Goal: Find contact information: Find contact information

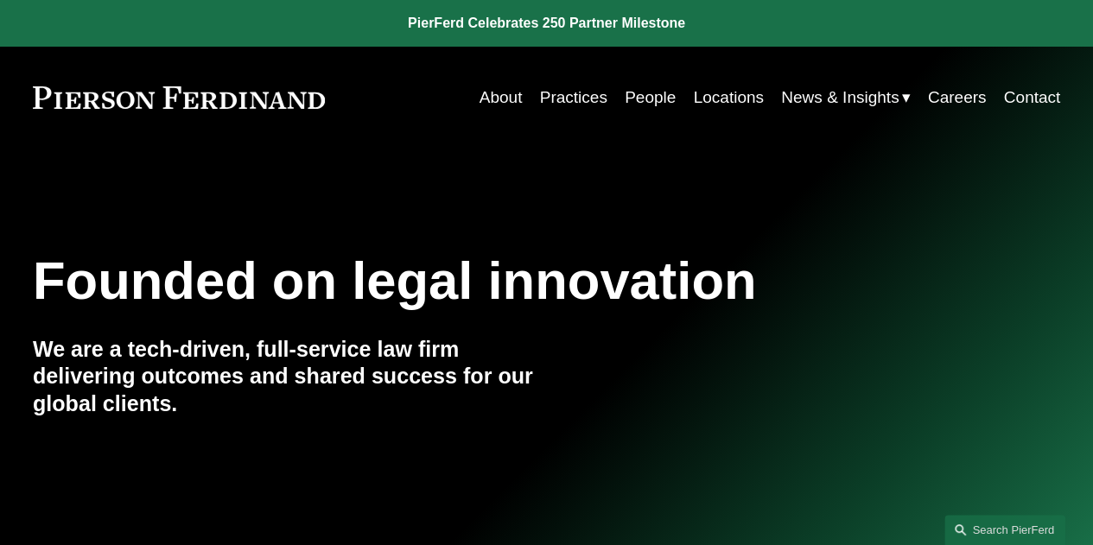
click at [732, 103] on link "Locations" at bounding box center [728, 97] width 70 height 33
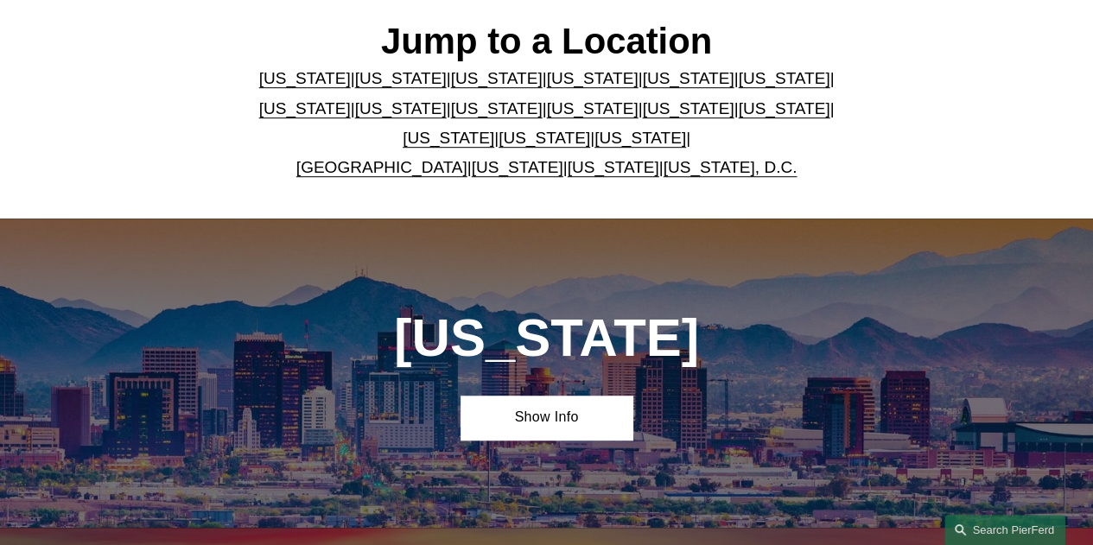
scroll to position [432, 0]
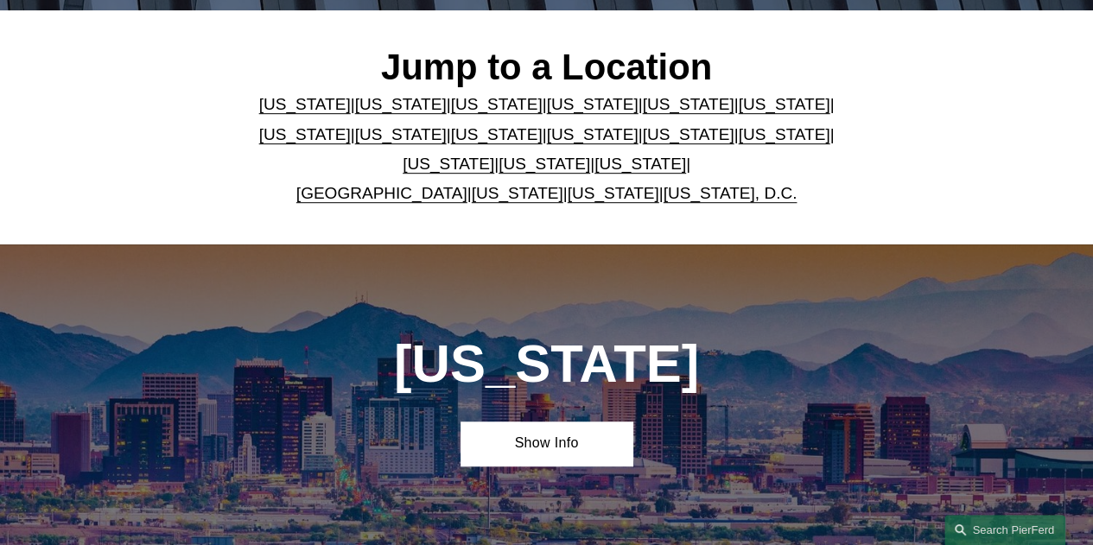
click at [642, 110] on link "[US_STATE]" at bounding box center [688, 104] width 92 height 18
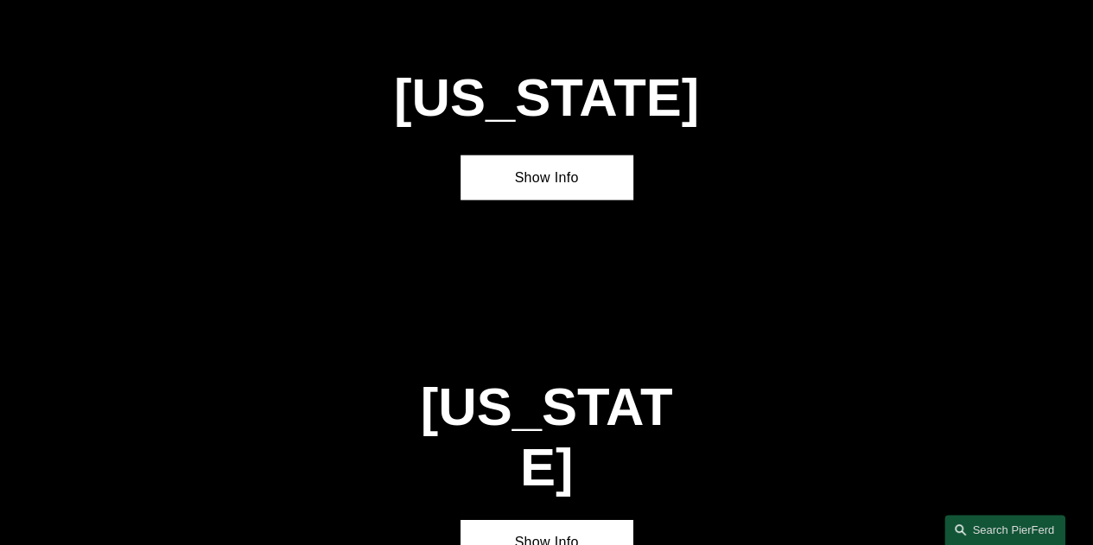
scroll to position [1933, 0]
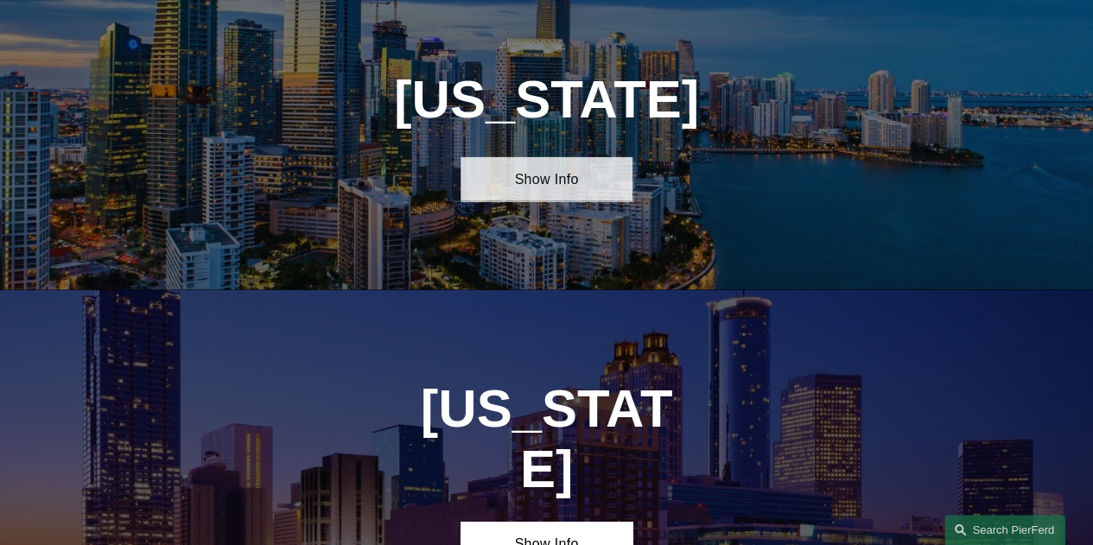
click at [527, 200] on link "Show Info" at bounding box center [546, 179] width 171 height 44
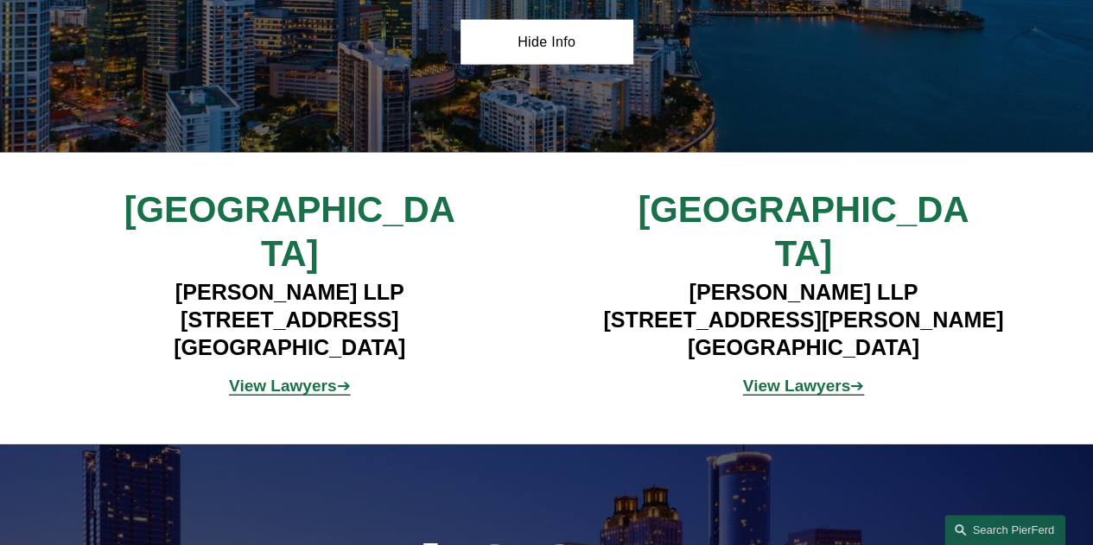
scroll to position [2192, 0]
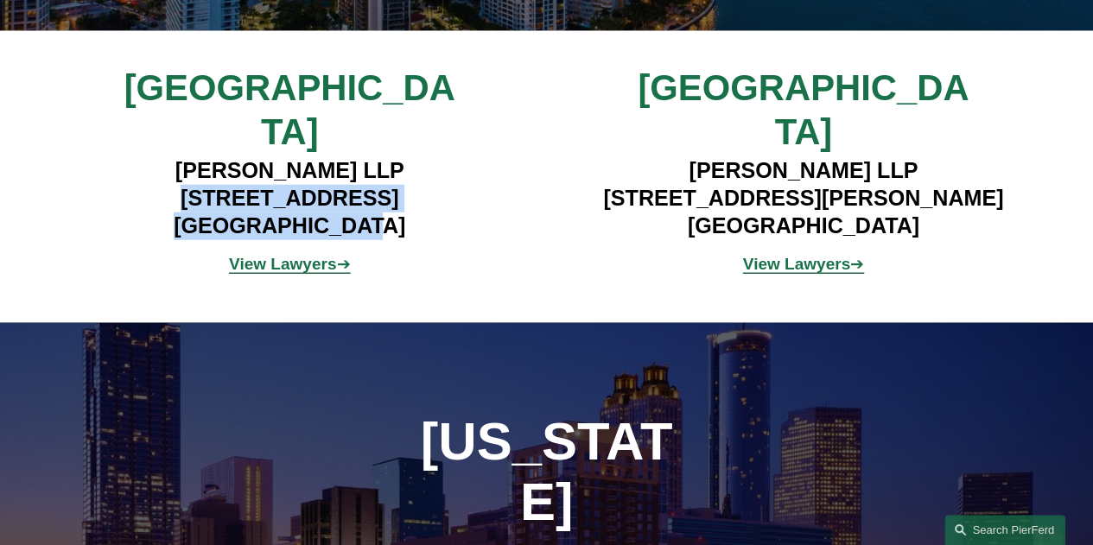
drag, startPoint x: 377, startPoint y: 205, endPoint x: 133, endPoint y: 188, distance: 244.3
click at [133, 188] on h4 "Pierson Ferdinand LLP 333 SE 2nd Avenue, Suite 2000 Miami, FL 33131" at bounding box center [289, 198] width 428 height 83
copy h4 "333 SE 2nd Avenue, Suite 2000 Miami, FL 33131"
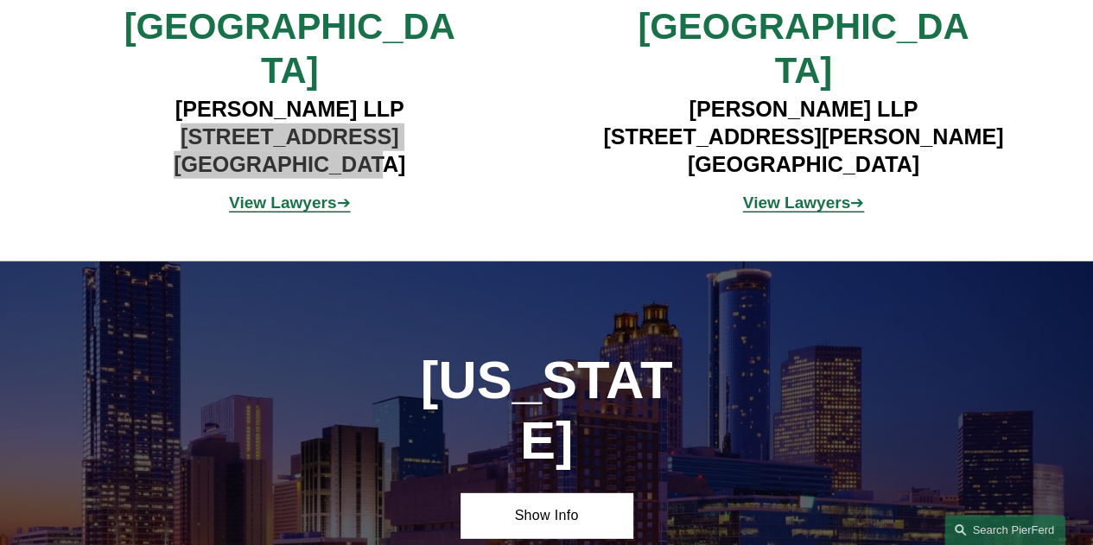
scroll to position [2279, 0]
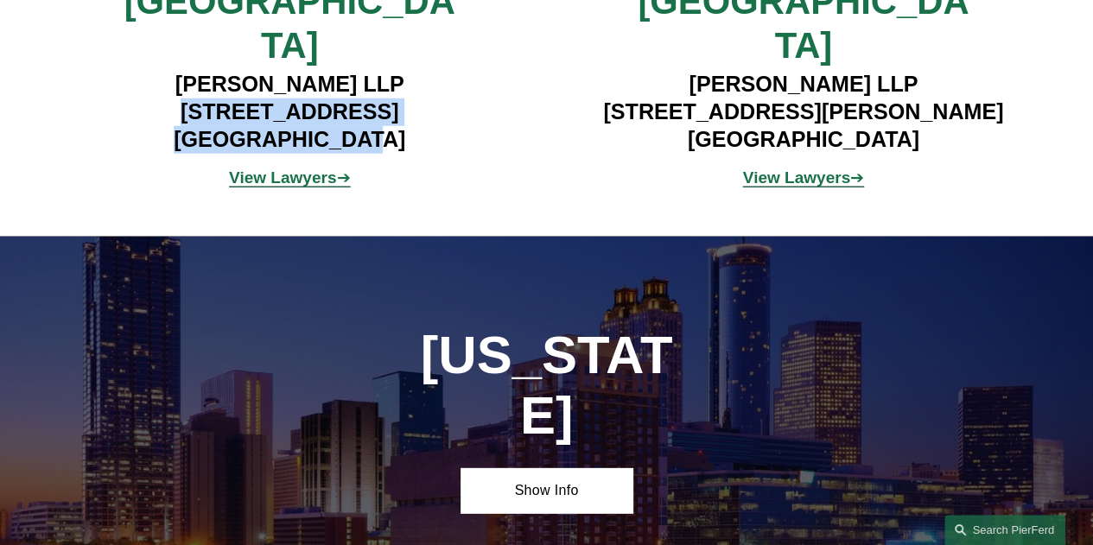
click at [306, 169] on strong "View Lawyers" at bounding box center [282, 178] width 107 height 18
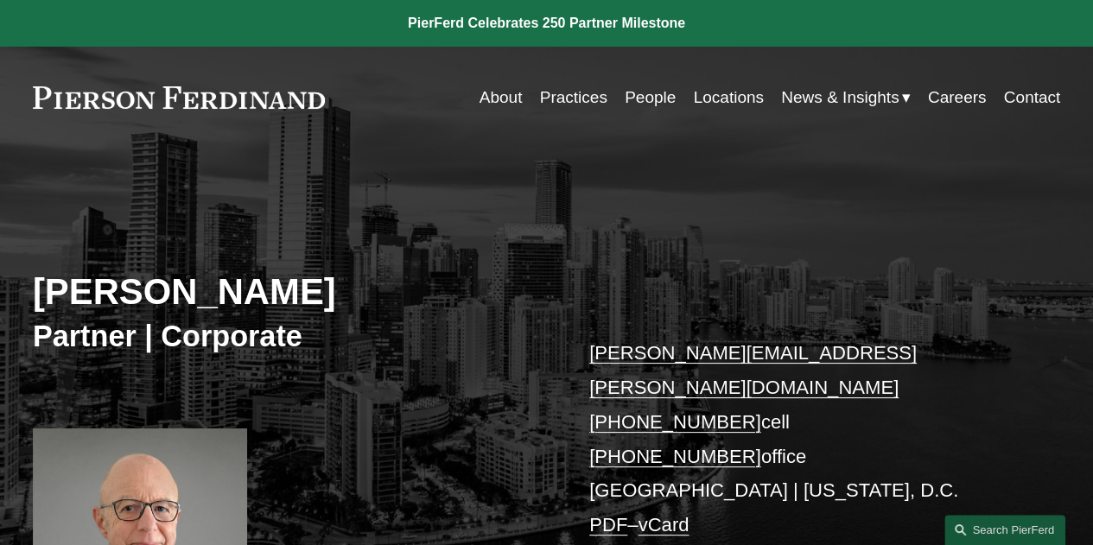
scroll to position [346, 0]
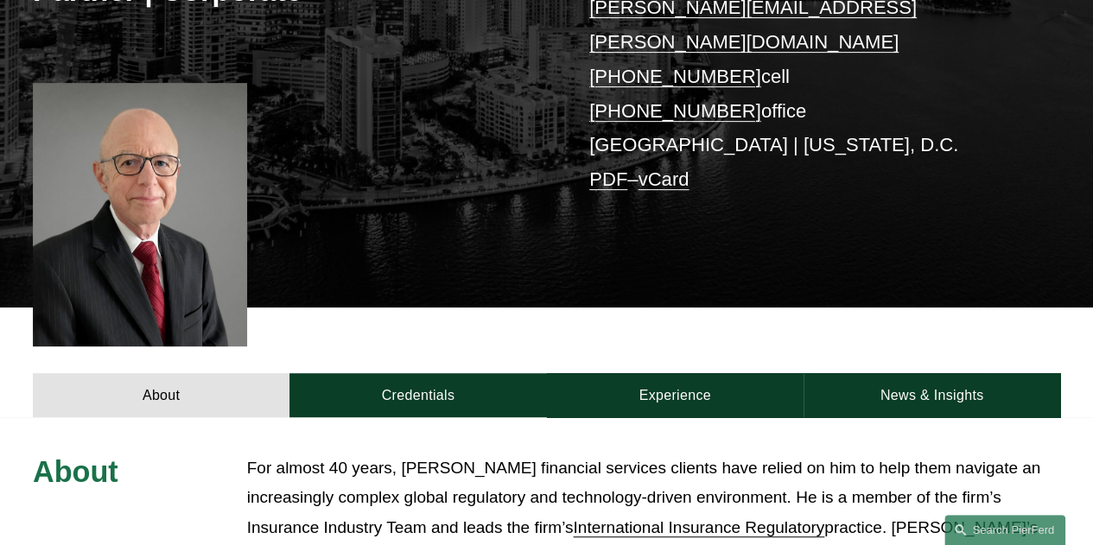
click at [138, 457] on h3 "About" at bounding box center [118, 472] width 171 height 36
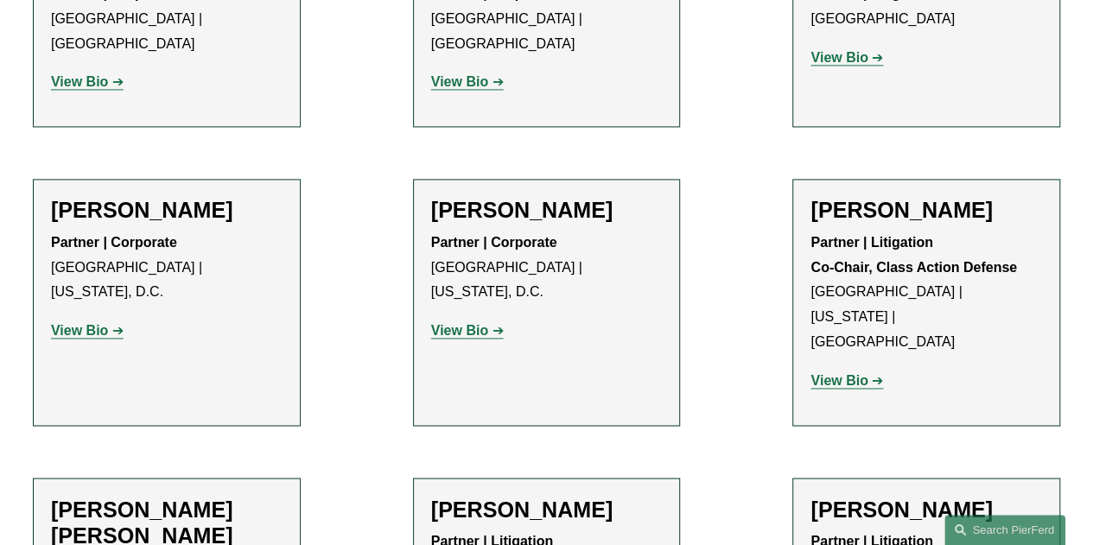
scroll to position [548, 0]
